Goal: Task Accomplishment & Management: Complete application form

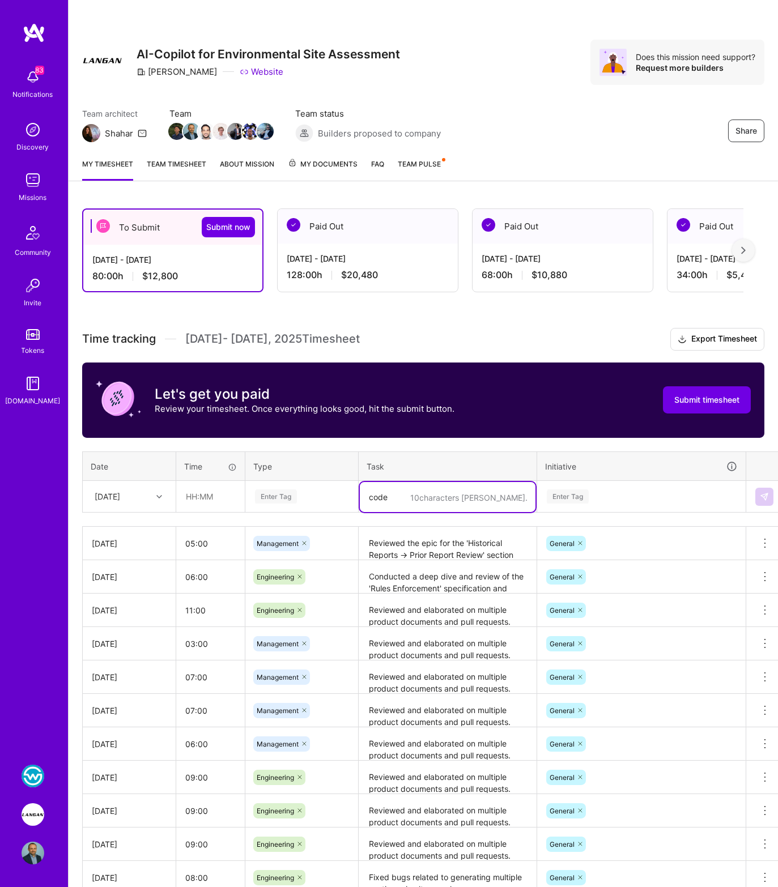
drag, startPoint x: 385, startPoint y: 488, endPoint x: 360, endPoint y: 491, distance: 24.5
click at [364, 489] on textarea "code" at bounding box center [448, 497] width 176 height 30
paste textarea "Reviewed Findings DAO and service implementations in pull requests PR177 and PR…"
type textarea "Reviewed Findings DAO and service implementations in pull requests PR177 and PR…"
click at [193, 495] on input "text" at bounding box center [210, 497] width 67 height 30
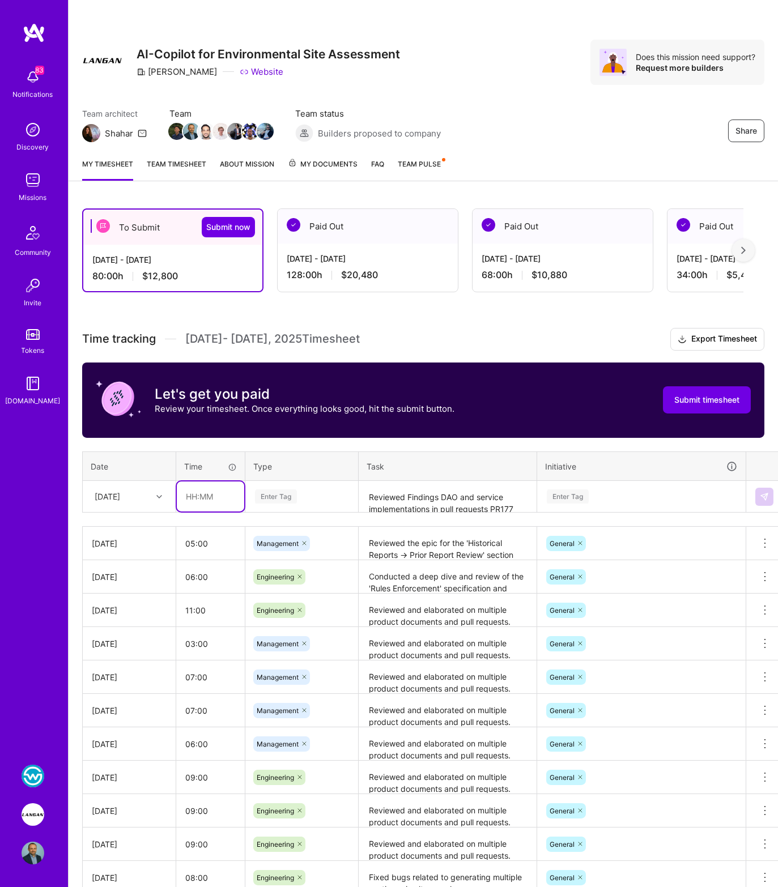
type input "3"
type input "02:00"
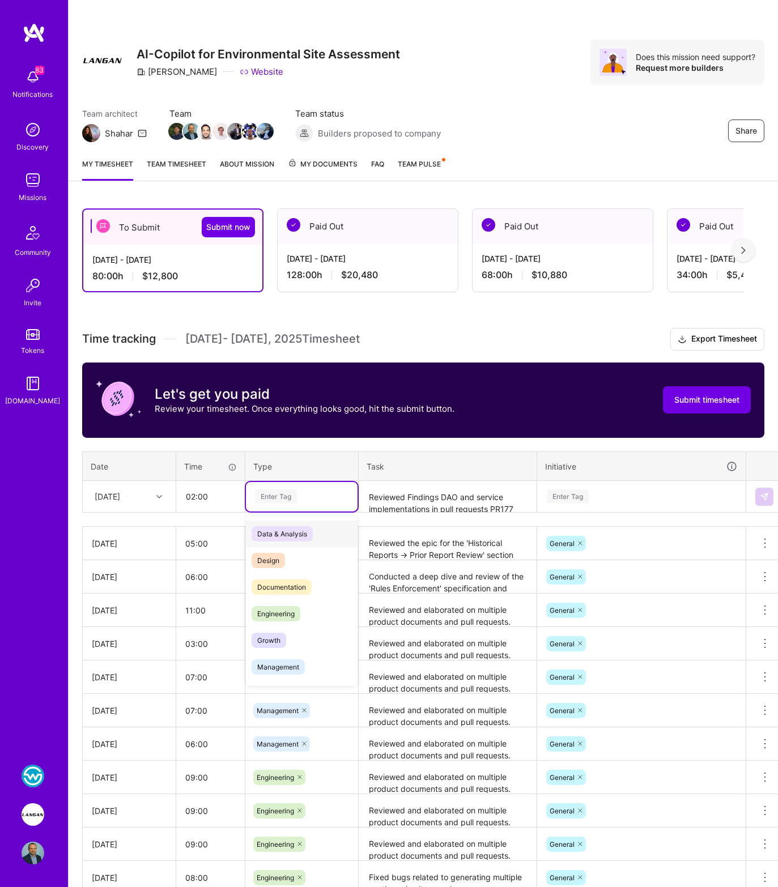
click at [280, 497] on div "Enter Tag" at bounding box center [276, 497] width 42 height 18
click at [274, 606] on span "Engineering" at bounding box center [276, 613] width 49 height 15
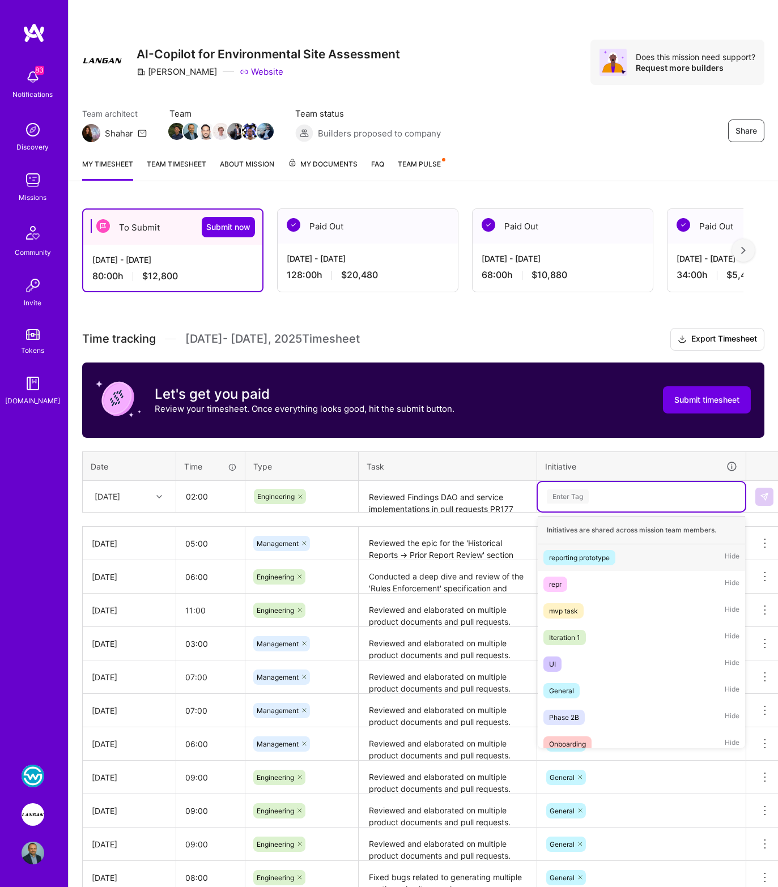
click at [570, 498] on div "Enter Tag" at bounding box center [568, 497] width 42 height 18
click at [555, 694] on span "General" at bounding box center [561, 690] width 36 height 15
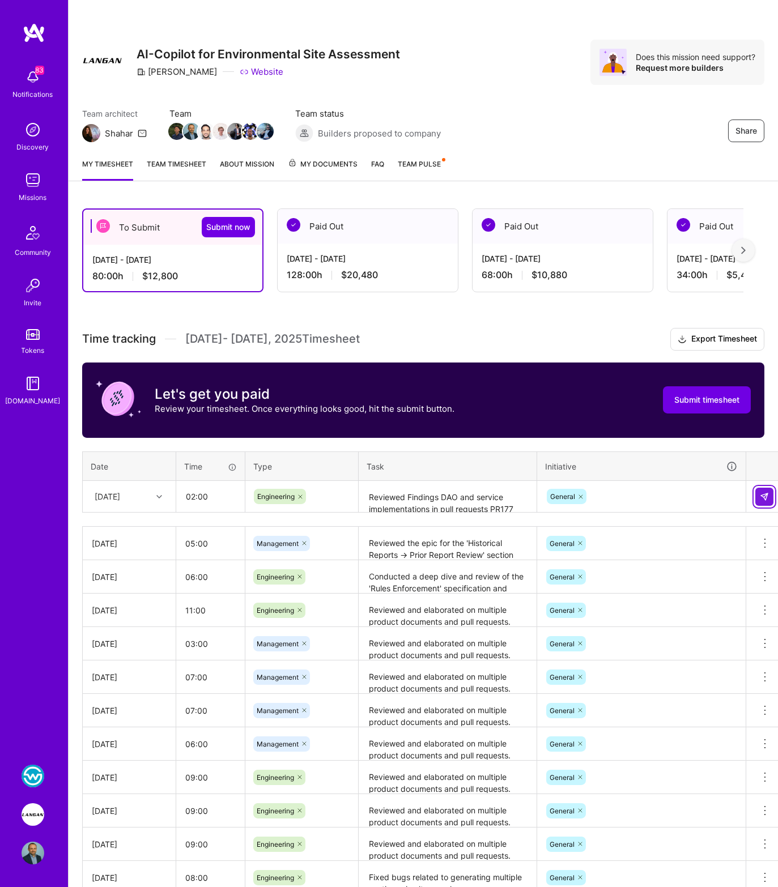
click at [765, 496] on img at bounding box center [764, 496] width 9 height 9
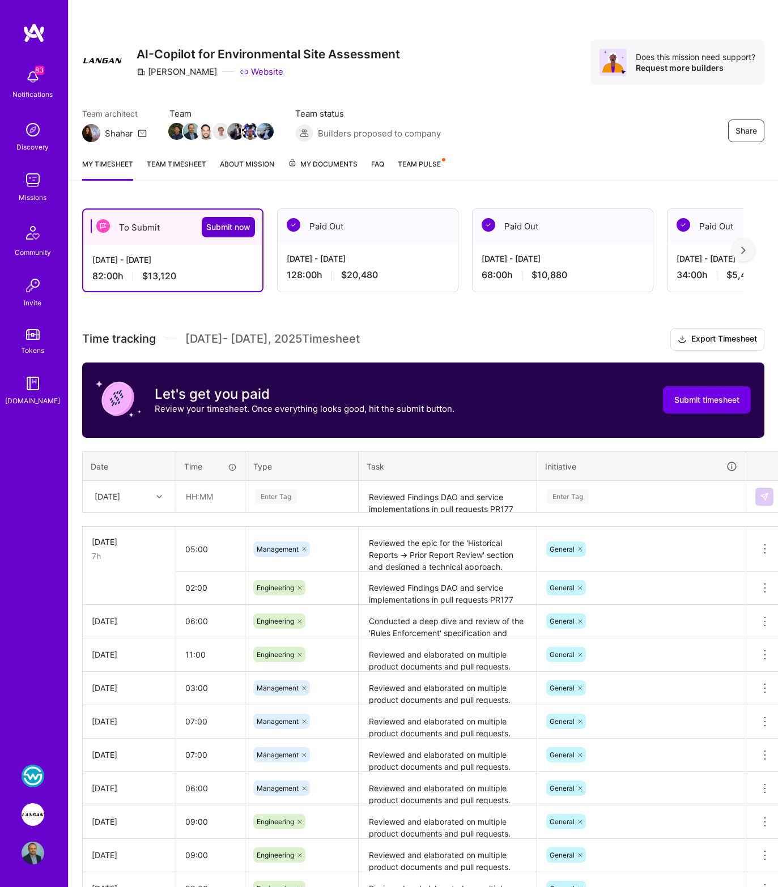
click at [218, 224] on span "Submit now" at bounding box center [228, 226] width 44 height 11
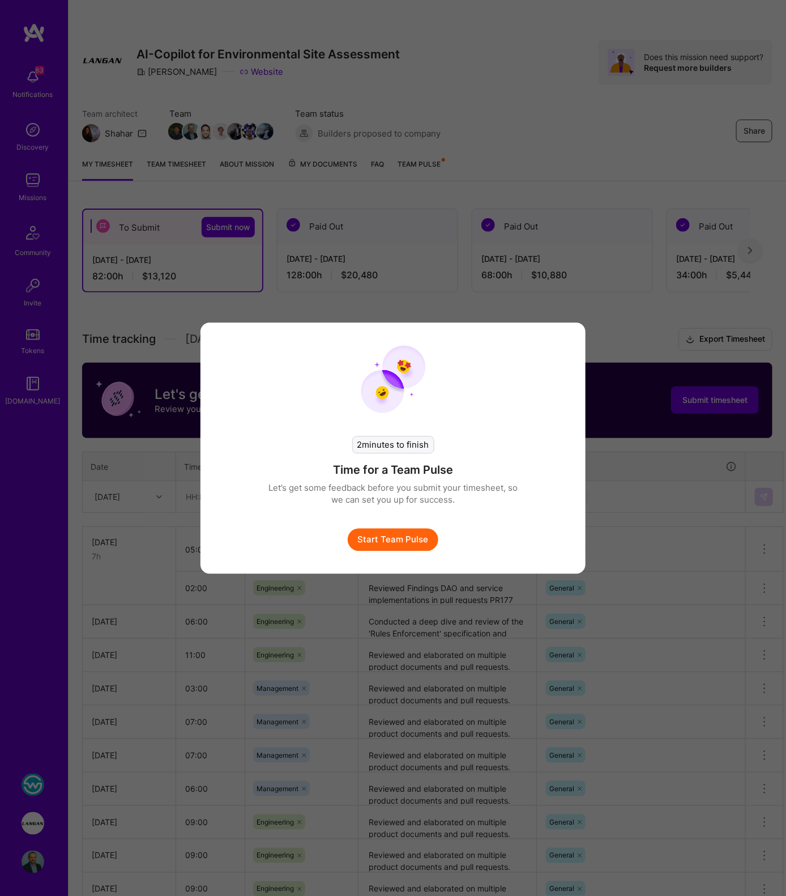
click at [368, 543] on button "Start Team Pulse" at bounding box center [393, 539] width 91 height 23
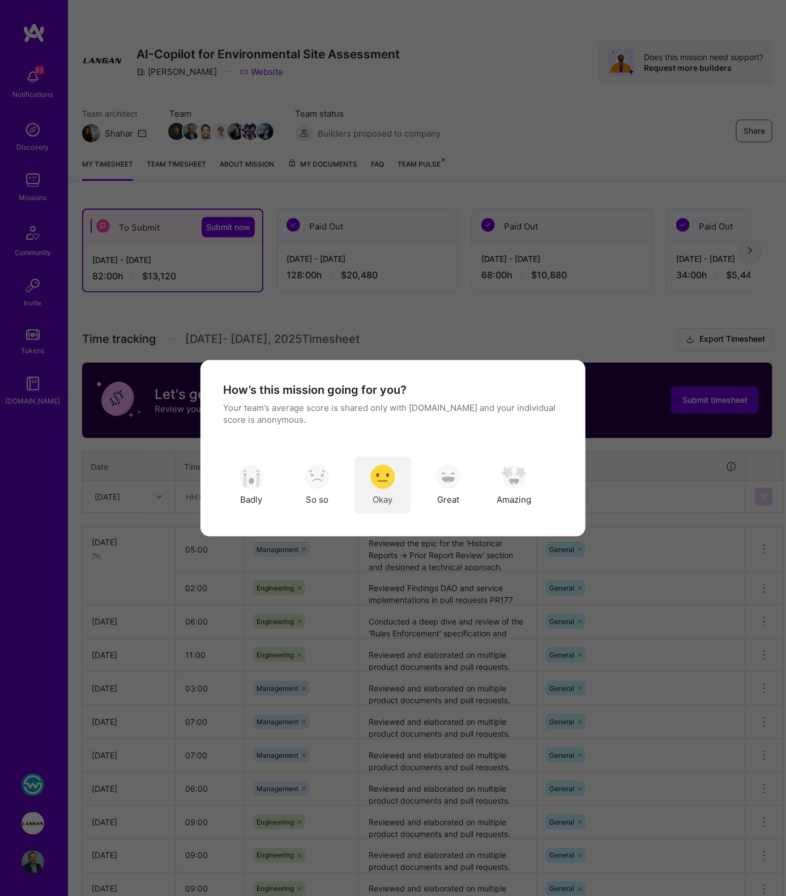
click at [377, 484] on img "modal" at bounding box center [382, 477] width 25 height 25
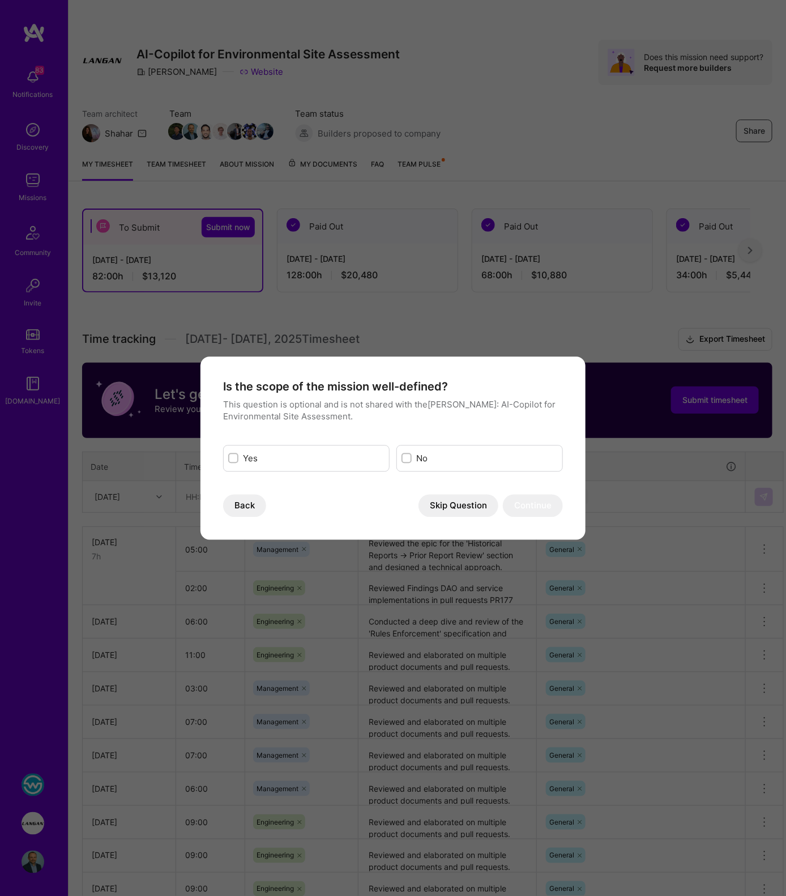
click at [446, 512] on button "Skip Question" at bounding box center [459, 505] width 80 height 23
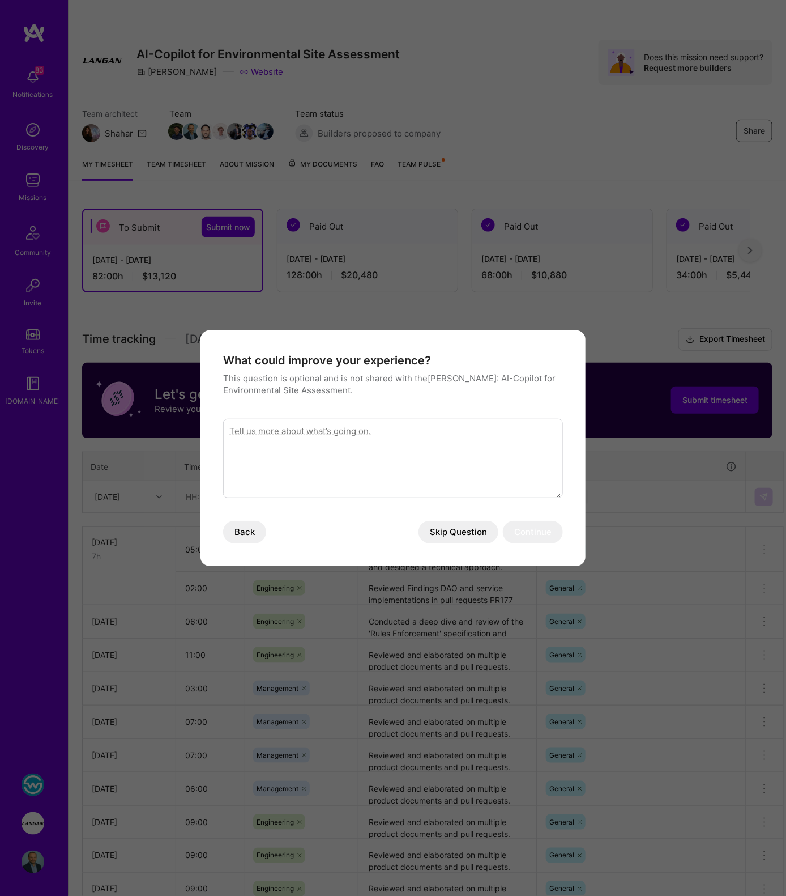
click at [459, 534] on button "Skip Question" at bounding box center [459, 532] width 80 height 23
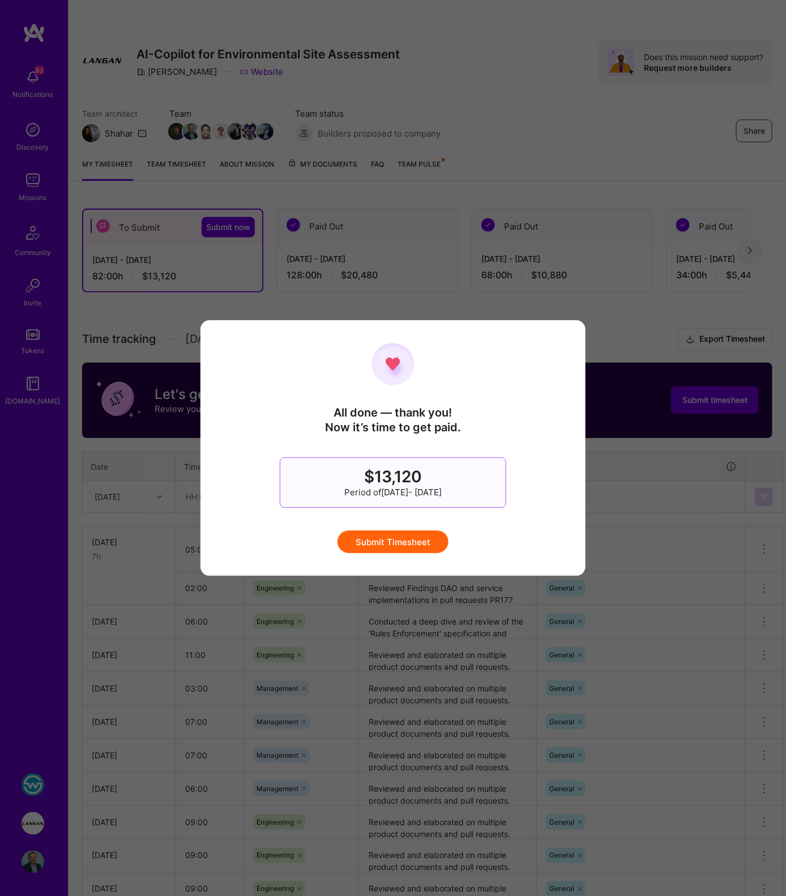
click at [423, 540] on button "Submit Timesheet" at bounding box center [393, 541] width 111 height 23
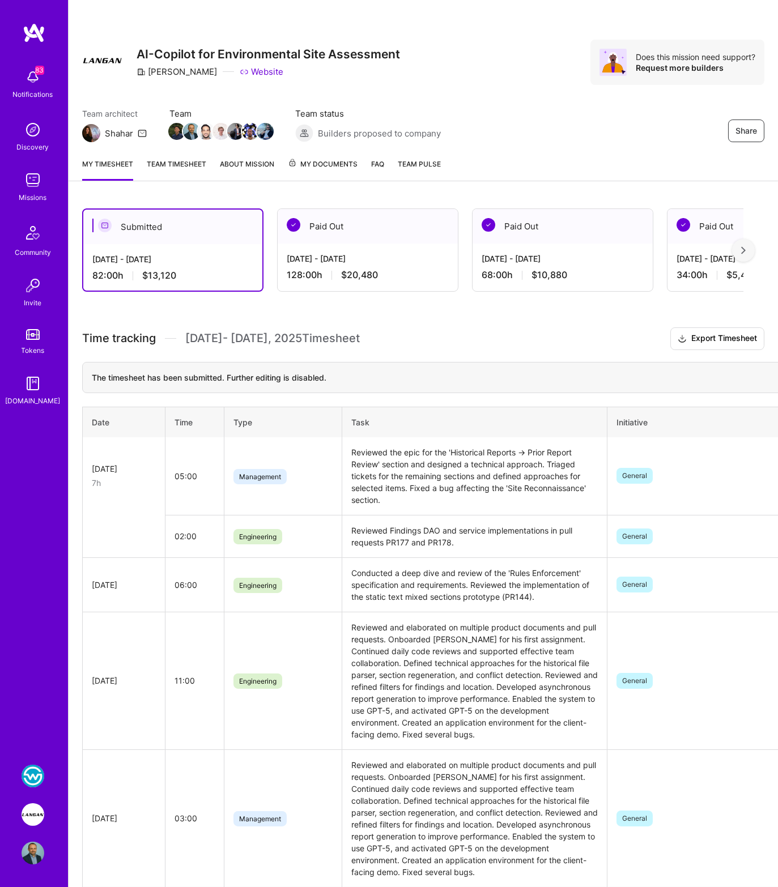
click at [163, 159] on link "Team timesheet" at bounding box center [176, 169] width 59 height 23
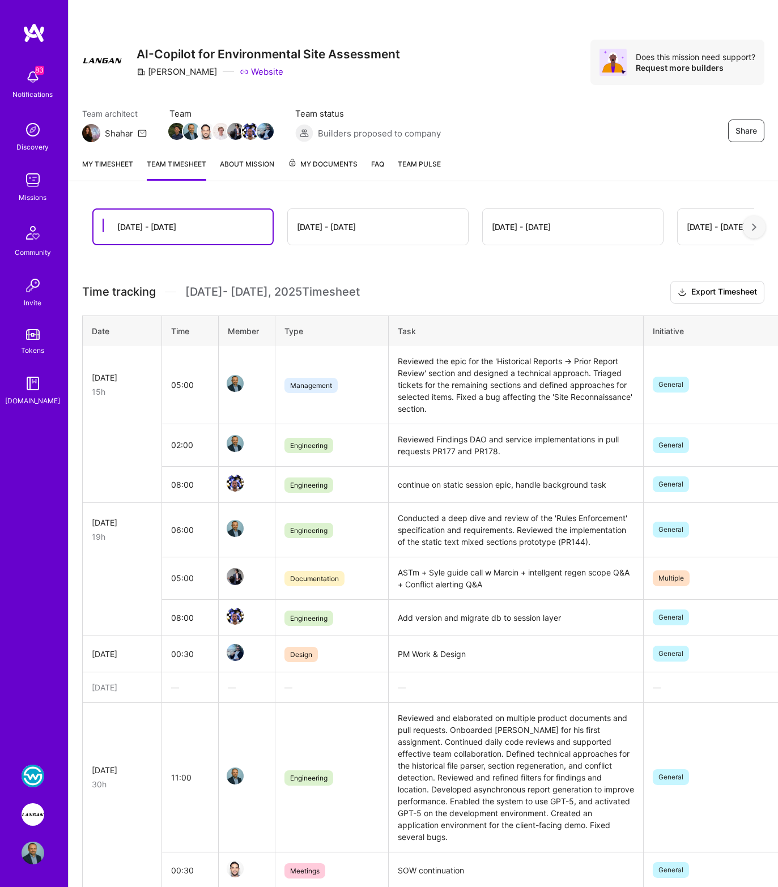
click at [23, 778] on img at bounding box center [33, 776] width 23 height 23
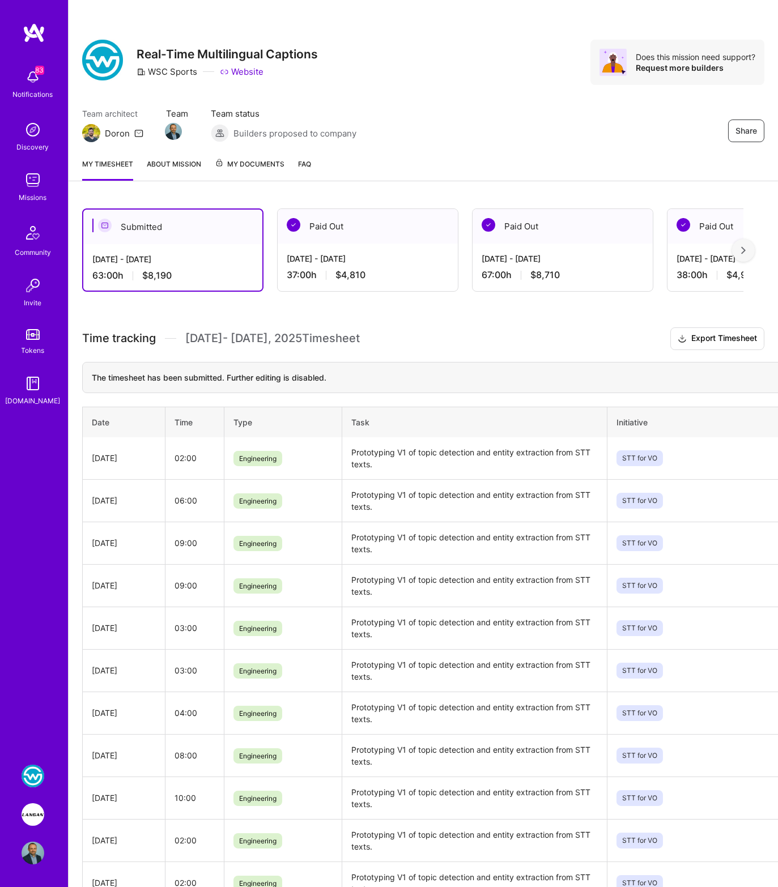
click at [38, 812] on img at bounding box center [33, 814] width 23 height 23
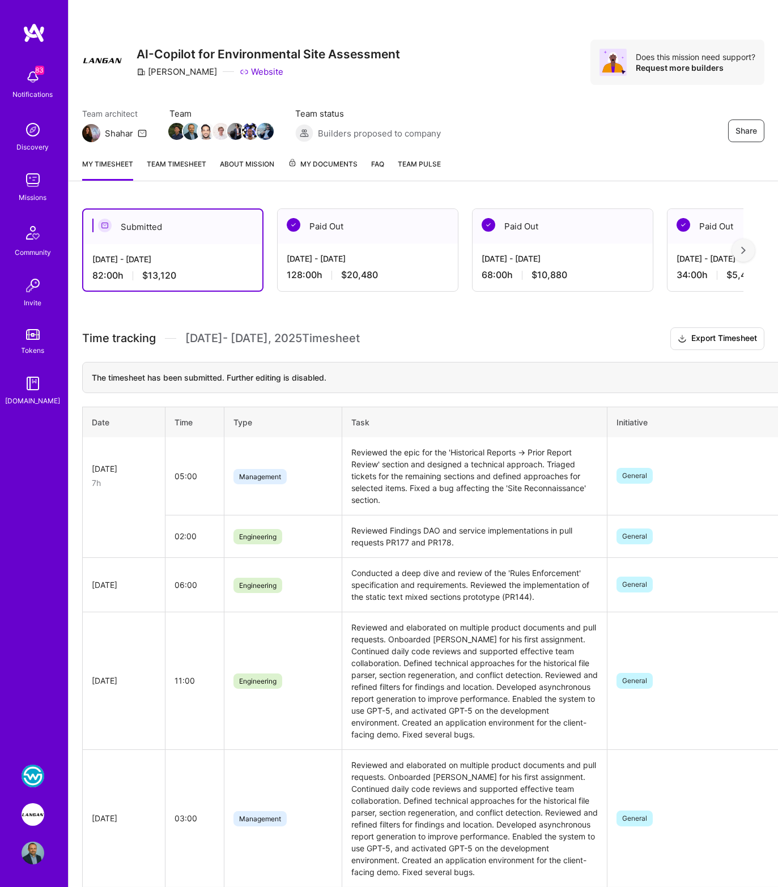
click at [39, 779] on img at bounding box center [33, 776] width 23 height 23
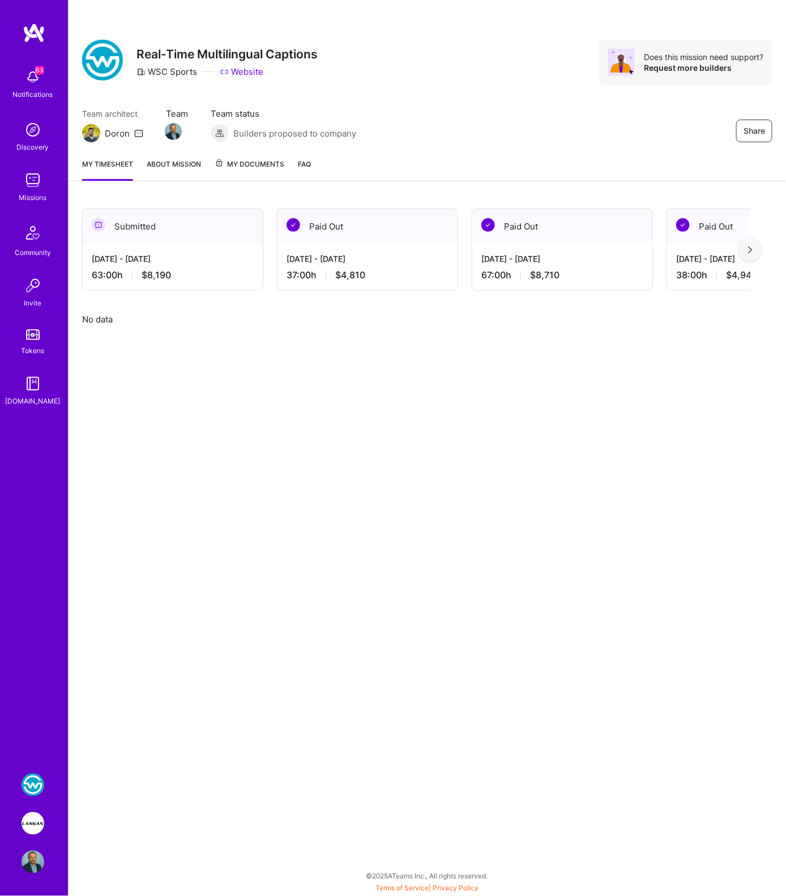
click at [36, 34] on img at bounding box center [34, 33] width 23 height 20
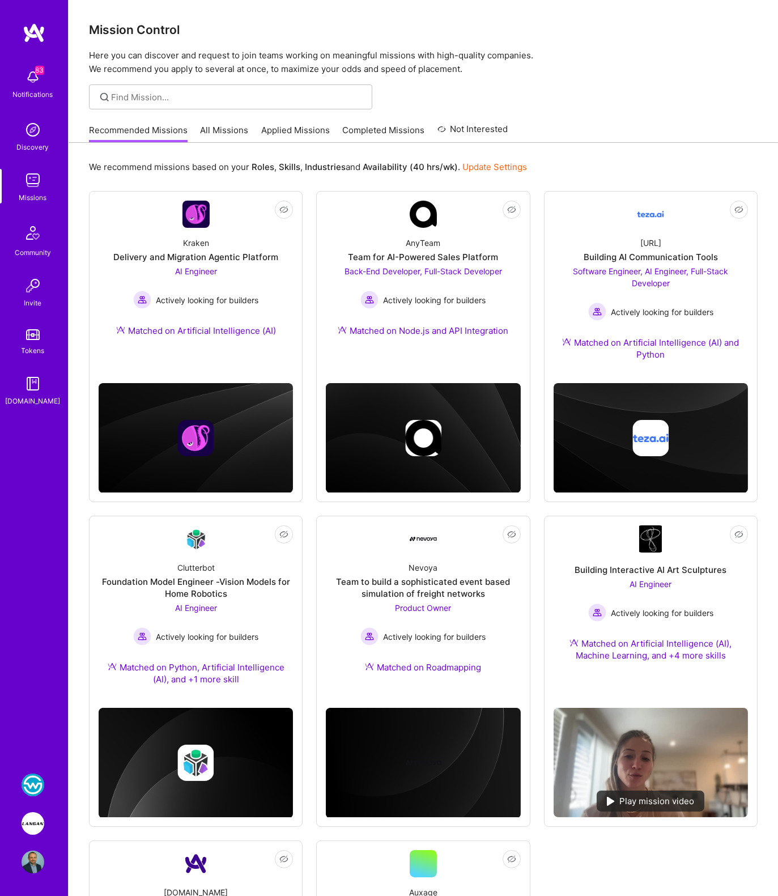
click at [406, 101] on div at bounding box center [423, 96] width 709 height 25
